Goal: Task Accomplishment & Management: Use online tool/utility

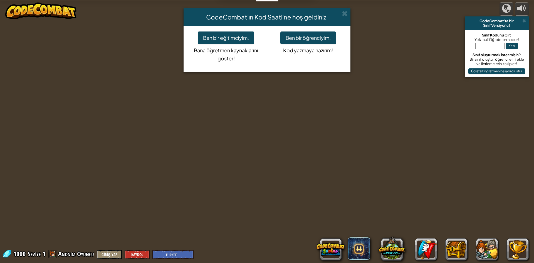
select select "tr"
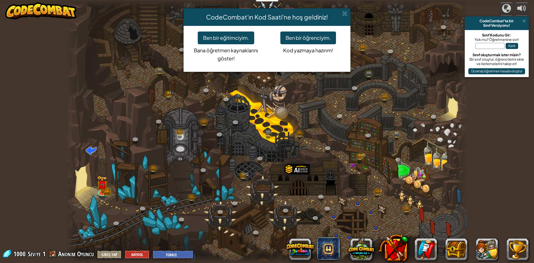
click at [172, 251] on div "CodeCombat'ın Kod Saati'ne hoş geldiniz! Ben bir eğitimciyim. Bana öğretmen kay…" at bounding box center [267, 131] width 534 height 263
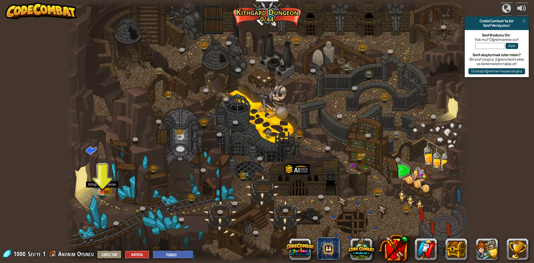
click at [98, 183] on img at bounding box center [102, 180] width 11 height 24
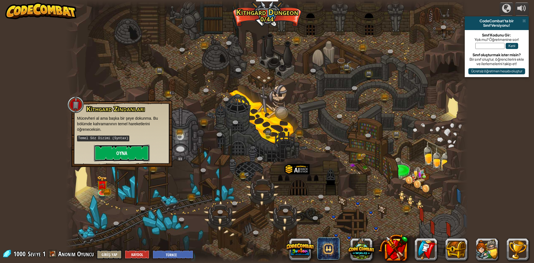
click at [117, 152] on button "Oyna" at bounding box center [122, 153] width 56 height 17
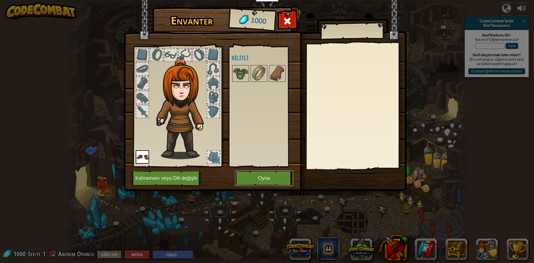
click at [243, 177] on button "Oyna" at bounding box center [264, 177] width 58 height 15
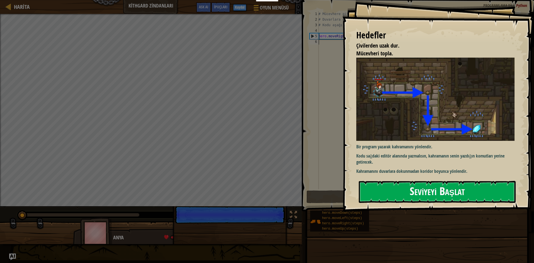
click at [380, 189] on button "Seviyeyi Başlat" at bounding box center [437, 192] width 157 height 22
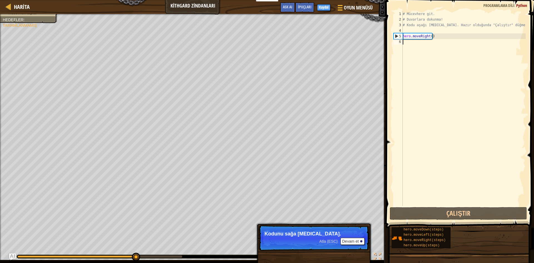
click at [271, 231] on div "Çivilerden uzak dur. Mücevheri topla. [PERSON_NAME] : Tamamlanmamış ♫ Anya 11 x…" at bounding box center [267, 138] width 534 height 249
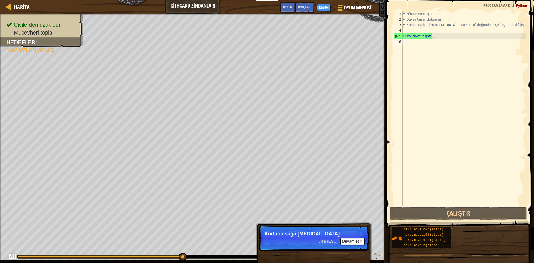
click at [178, 162] on div "Çivilerden uzak dur. Mücevheri topla. [PERSON_NAME] : Tamamlanmamış ♫ Anya 11 x…" at bounding box center [267, 138] width 534 height 249
click at [266, 208] on div "Harita Kithgard Zindanları Oyun Menüsü Bitti Kaydol İpuçları Ask AI 1 ההההההההה…" at bounding box center [267, 131] width 534 height 263
click at [352, 240] on button "Devam et" at bounding box center [352, 240] width 24 height 7
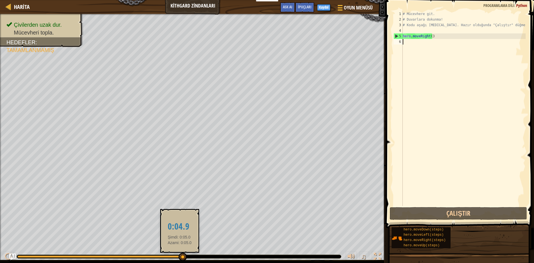
click at [180, 257] on div "Çivilerden uzak dur. Mücevheri topla. [PERSON_NAME] : Tamamlanmamış ♫ Anya 11 x…" at bounding box center [267, 138] width 534 height 249
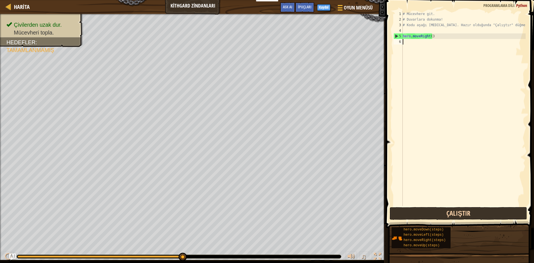
drag, startPoint x: 181, startPoint y: 256, endPoint x: 438, endPoint y: 208, distance: 262.1
click at [438, 208] on div "Harita Kithgard Zindanları Oyun Menüsü Bitti Kaydol İpuçları Ask AI 1 ההההההההה…" at bounding box center [267, 131] width 534 height 263
click at [438, 208] on button "Çalıştır" at bounding box center [457, 213] width 137 height 13
click at [440, 210] on button "Çalıştır" at bounding box center [457, 213] width 137 height 13
click at [395, 216] on button "Çalıştır" at bounding box center [457, 213] width 137 height 13
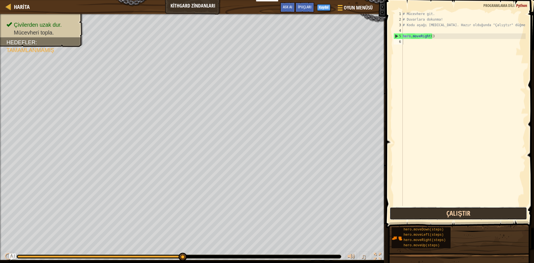
click at [394, 213] on button "Çalıştır" at bounding box center [457, 213] width 137 height 13
click at [398, 212] on button "Çalıştır" at bounding box center [457, 213] width 137 height 13
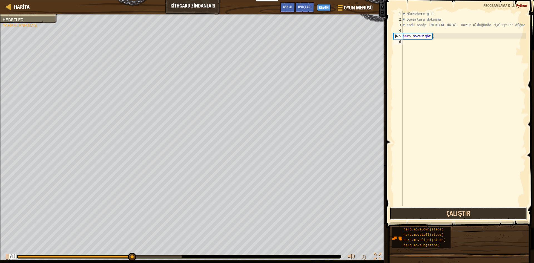
click at [398, 212] on button "Çalıştır" at bounding box center [457, 213] width 137 height 13
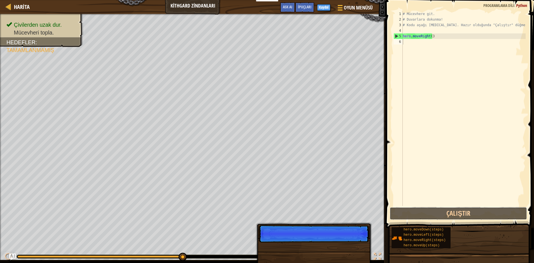
click at [175, 123] on div "Harita Kithgard Zindanları Oyun Menüsü Bitti Kaydol İpuçları Ask AI 1 ההההההההה…" at bounding box center [267, 131] width 534 height 263
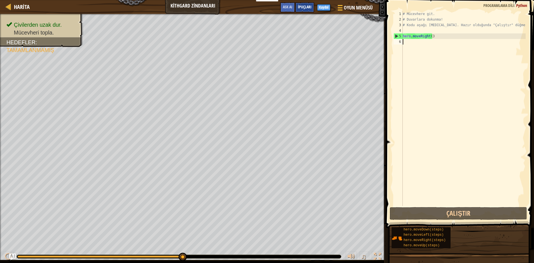
click at [305, 7] on span "İpuçları" at bounding box center [305, 6] width 14 height 5
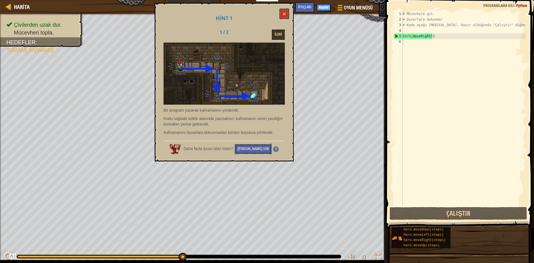
click at [261, 146] on button "[PERSON_NAME] Sor" at bounding box center [253, 149] width 37 height 10
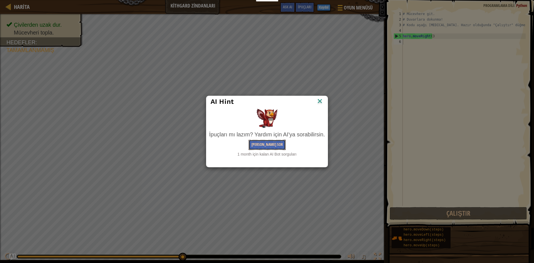
click at [264, 144] on button "[PERSON_NAME] Sor" at bounding box center [267, 145] width 37 height 10
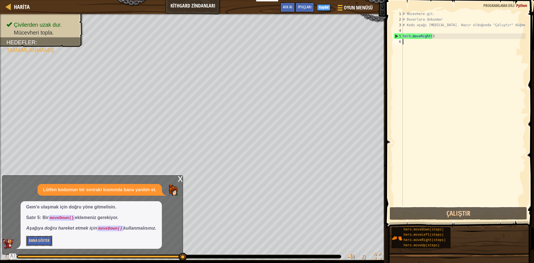
click at [39, 239] on button "Bana Göster" at bounding box center [39, 240] width 26 height 10
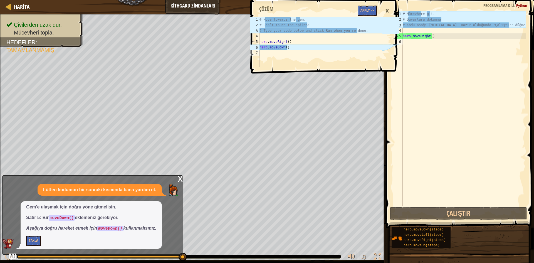
click at [403, 44] on div "# Mücevhere git. # Duvarlara dokunma! # Kodu aşağı [MEDICAL_DATA]. Hazır olduğu…" at bounding box center [463, 114] width 124 height 206
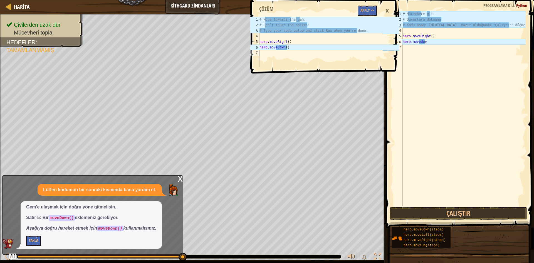
scroll to position [3, 2]
type textarea "hero.[PERSON_NAME]"
click at [451, 209] on button "Çalıştır" at bounding box center [457, 213] width 137 height 13
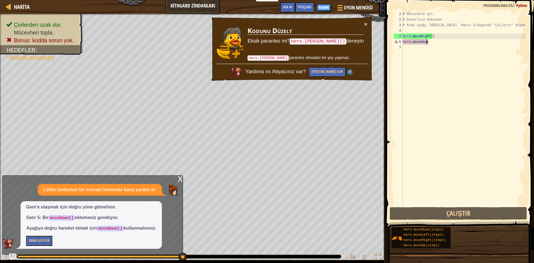
click at [432, 44] on div "# Mücevhere git. # Duvarlara dokunma! # Kodu aşağı [MEDICAL_DATA]. Hazır olduğu…" at bounding box center [463, 114] width 124 height 206
click at [430, 44] on div "# Mücevhere git. # Duvarlara dokunma! # Kodu aşağı [MEDICAL_DATA]. Hazır olduğu…" at bounding box center [463, 114] width 124 height 206
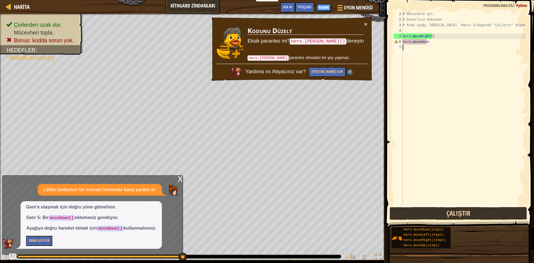
drag, startPoint x: 397, startPoint y: 198, endPoint x: 409, endPoint y: 217, distance: 23.1
click at [407, 219] on div "hero.movedovn 1 2 3 4 5 6 7 # Mücevhere git. # Duvarlara dokunma! # Kodu aşağı …" at bounding box center [459, 125] width 150 height 244
click at [409, 216] on button "Çalıştır" at bounding box center [457, 213] width 137 height 13
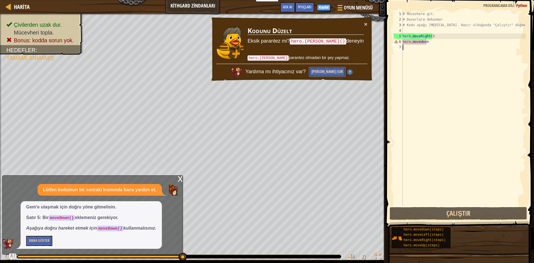
drag, startPoint x: 332, startPoint y: 75, endPoint x: 332, endPoint y: 71, distance: 3.3
click at [332, 72] on button "[PERSON_NAME] Sor" at bounding box center [327, 72] width 37 height 10
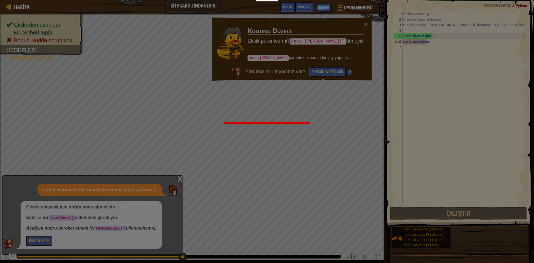
click at [331, 6] on body "Eğitimciler Ücretsiz Hesap Oluştur Okul ve İlçe Çözümleri Öğretmen Araç Seti Ön…" at bounding box center [267, 3] width 534 height 6
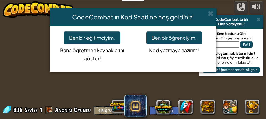
select select "tr"
